Goal: Task Accomplishment & Management: Use online tool/utility

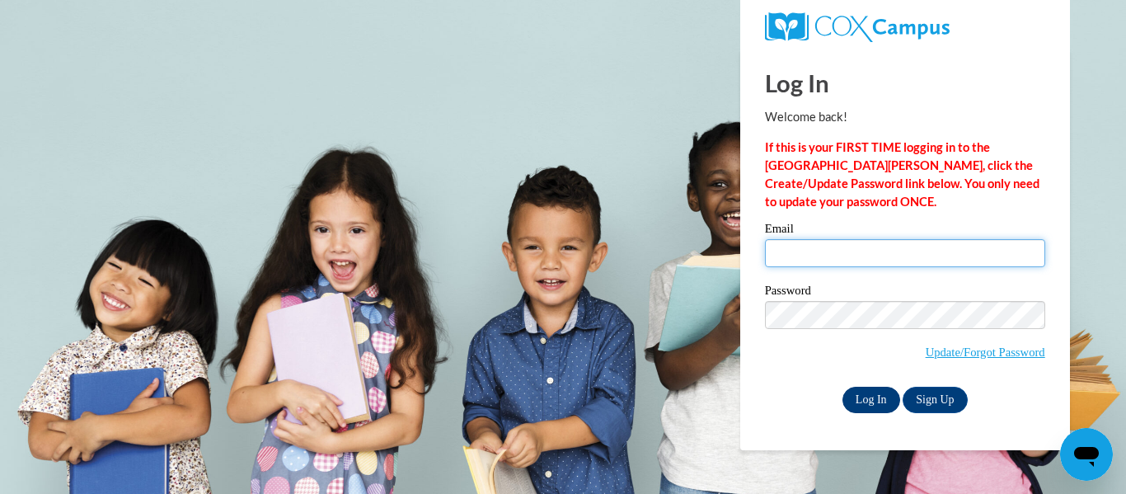
type input "nfriedri@kusd.edu"
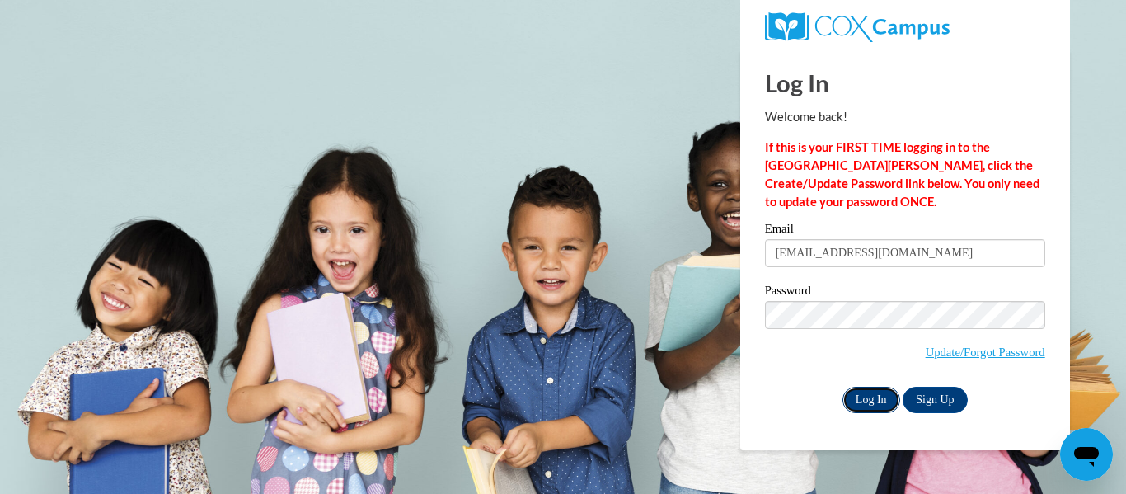
click at [866, 400] on input "Log In" at bounding box center [872, 400] width 58 height 26
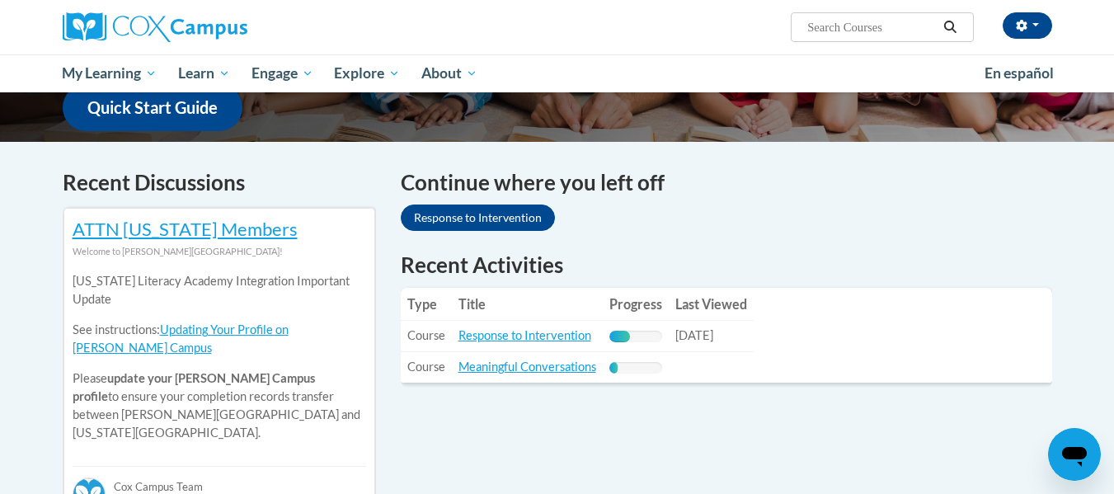
scroll to position [436, 0]
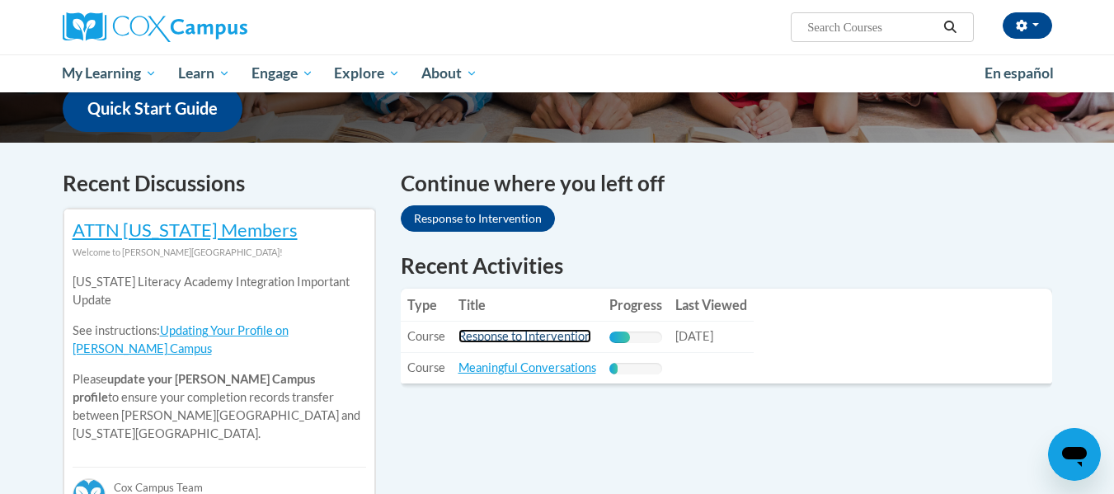
click at [497, 336] on link "Response to Intervention" at bounding box center [524, 336] width 133 height 14
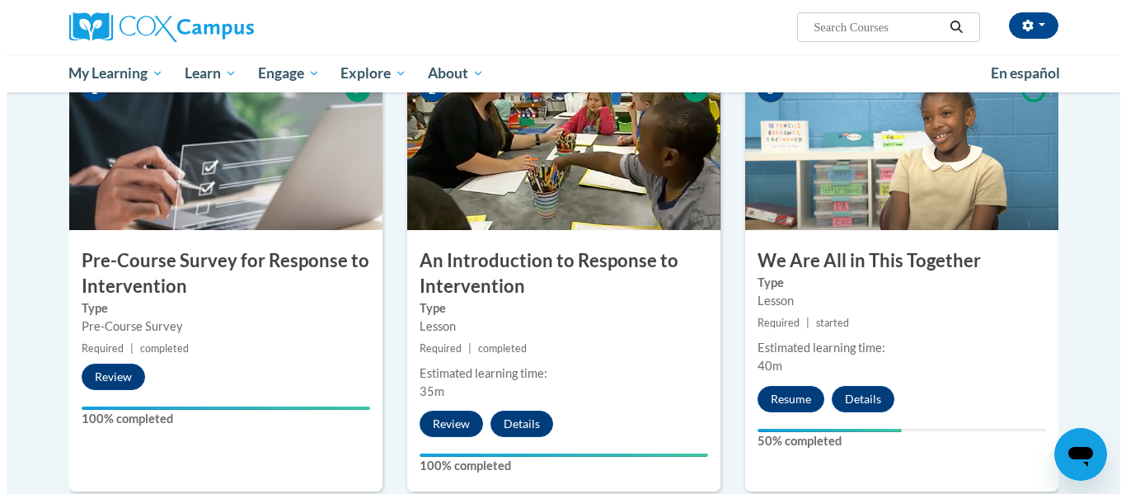
scroll to position [392, 0]
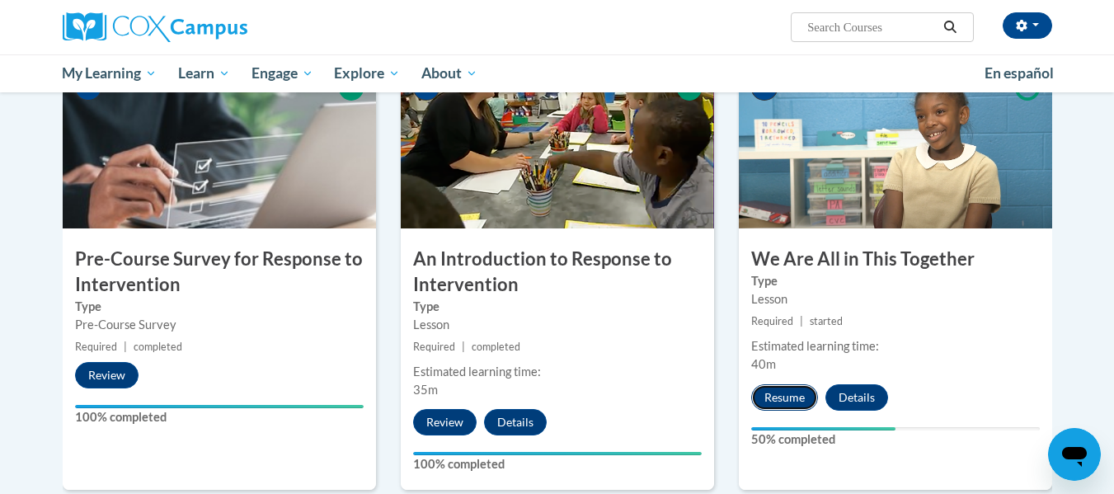
click at [779, 397] on button "Resume" at bounding box center [784, 397] width 67 height 26
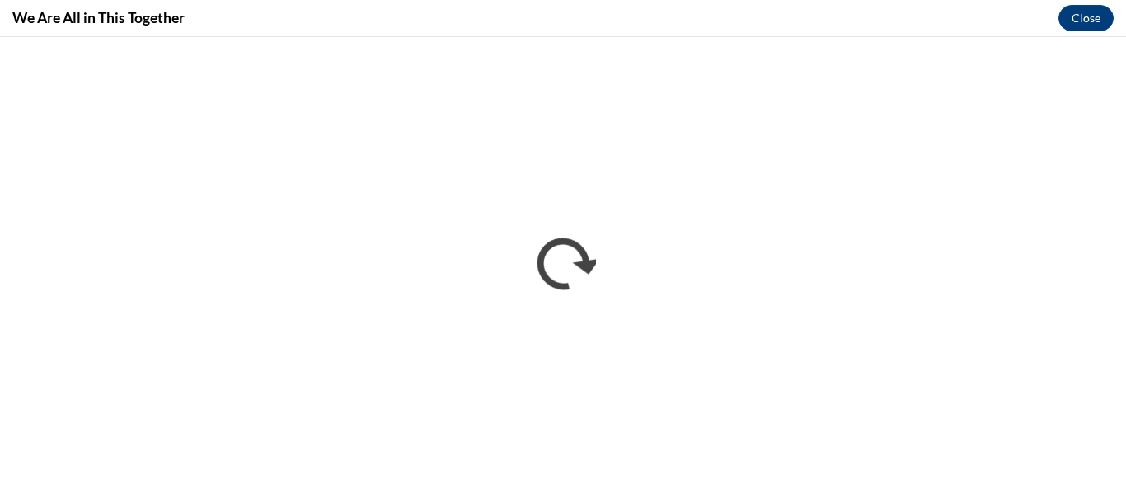
scroll to position [0, 0]
